Goal: Book appointment/travel/reservation

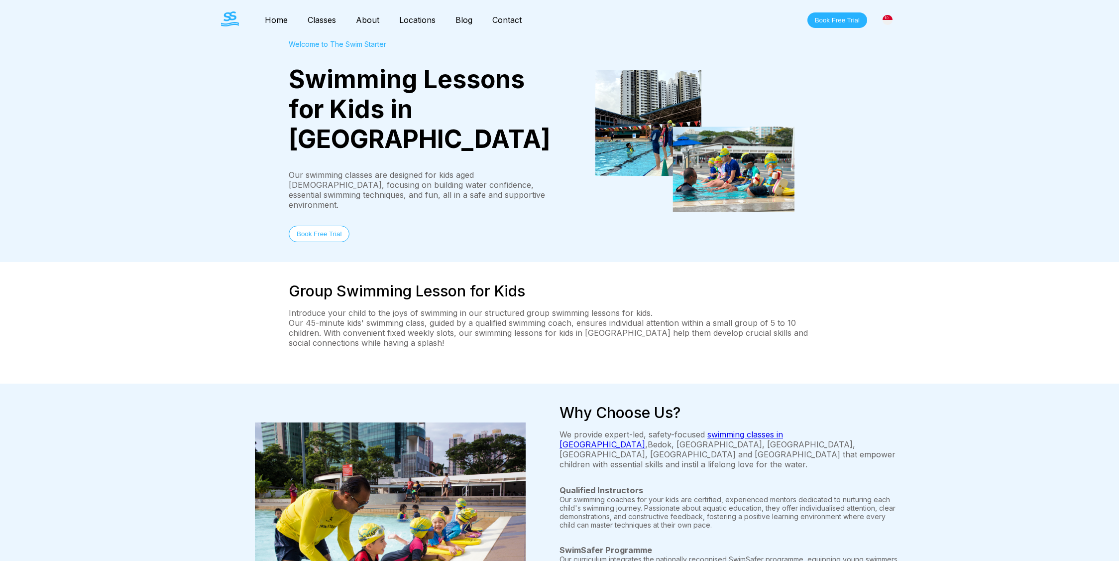
click at [271, 20] on link "Home" at bounding box center [276, 20] width 43 height 10
click at [826, 41] on div "Welcome to The Swim Starter Swimming Lessons for Kids in [GEOGRAPHIC_DATA] Our …" at bounding box center [559, 141] width 717 height 202
click at [841, 12] on button "Book Free Trial" at bounding box center [838, 19] width 60 height 15
